Goal: Task Accomplishment & Management: Use online tool/utility

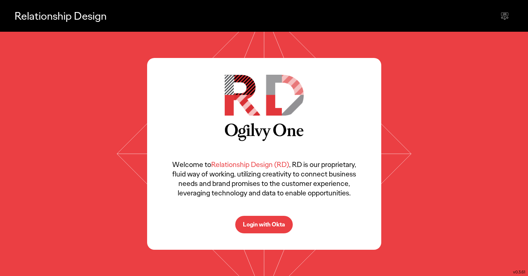
click at [255, 226] on p "Login with Okta" at bounding box center [264, 225] width 42 height 6
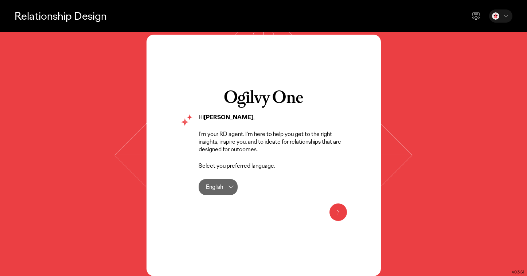
click at [229, 186] on icon at bounding box center [231, 187] width 9 height 9
click at [230, 184] on icon at bounding box center [231, 187] width 9 height 9
click at [338, 216] on icon at bounding box center [338, 212] width 9 height 9
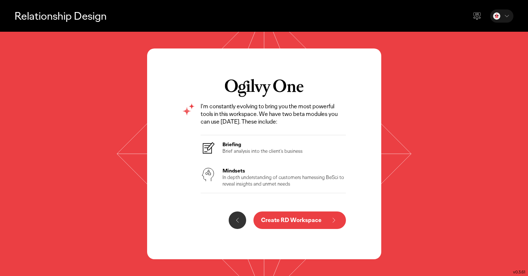
click at [297, 146] on h3 "Briefing" at bounding box center [263, 144] width 80 height 7
click at [301, 220] on p "Create RD Workspace" at bounding box center [291, 220] width 60 height 6
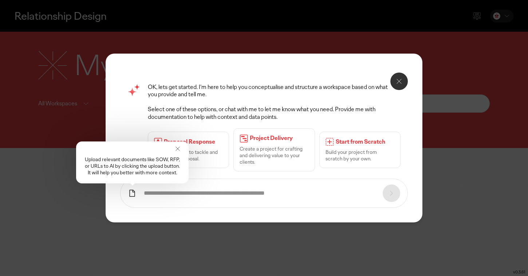
click at [178, 148] on icon at bounding box center [177, 148] width 7 height 7
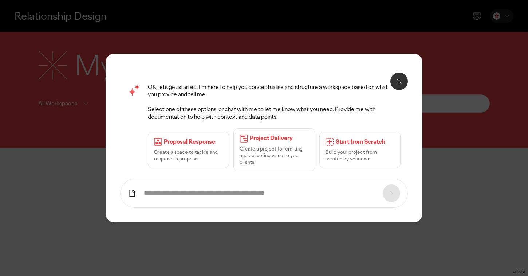
click at [404, 78] on button at bounding box center [399, 81] width 17 height 17
